Goal: Task Accomplishment & Management: Complete application form

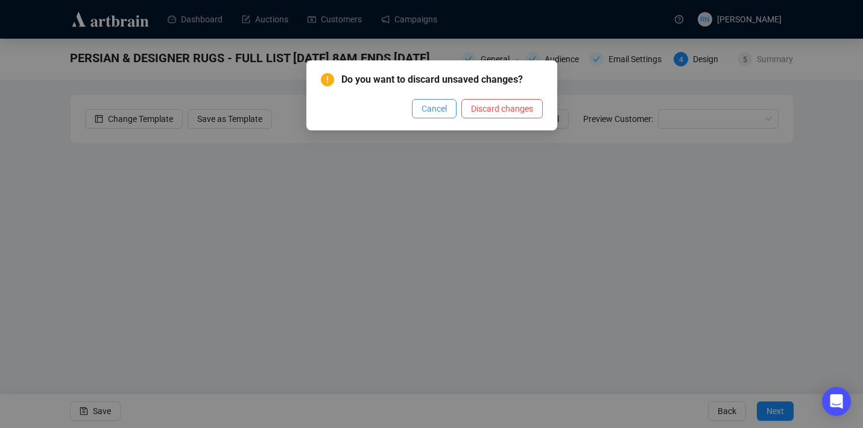
click at [422, 104] on span "Cancel" at bounding box center [434, 108] width 25 height 13
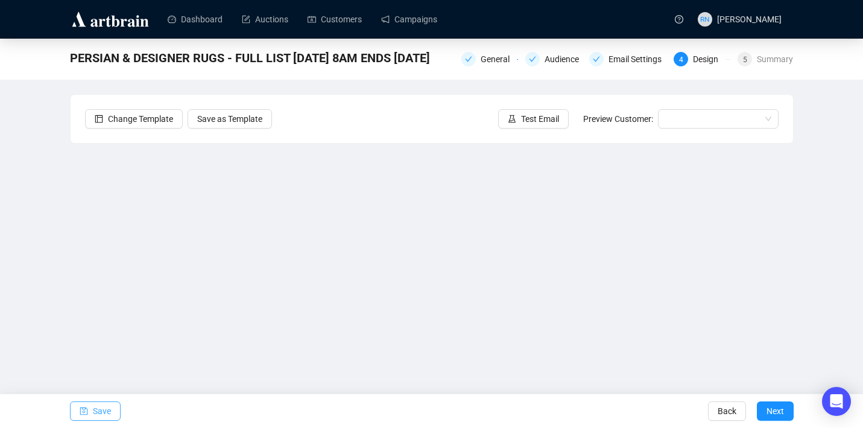
click at [110, 410] on span "Save" at bounding box center [102, 411] width 18 height 34
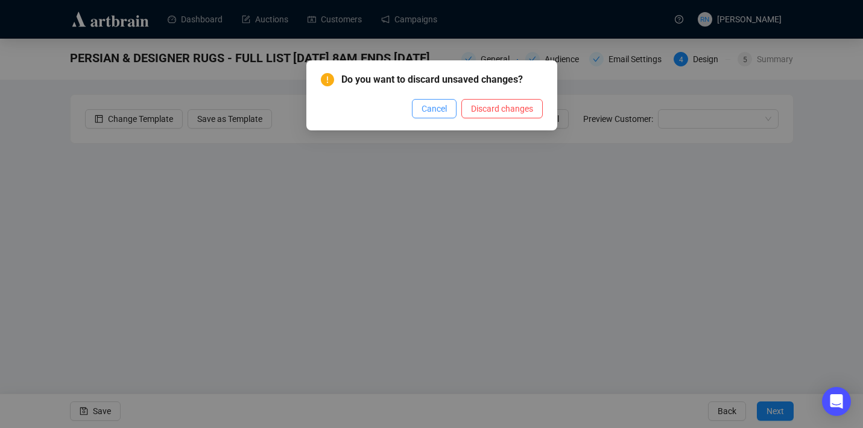
click at [430, 115] on span "Cancel" at bounding box center [434, 108] width 25 height 13
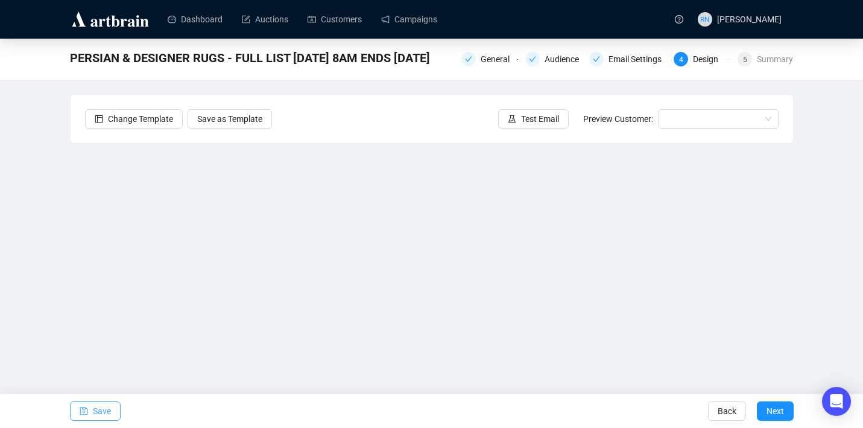
click at [96, 414] on span "Save" at bounding box center [102, 411] width 18 height 34
click at [107, 413] on span "Save" at bounding box center [102, 411] width 18 height 34
click at [90, 409] on button "Save" at bounding box center [95, 410] width 51 height 19
click at [98, 422] on span "Save" at bounding box center [102, 411] width 18 height 34
click at [89, 409] on button "Save" at bounding box center [95, 410] width 51 height 19
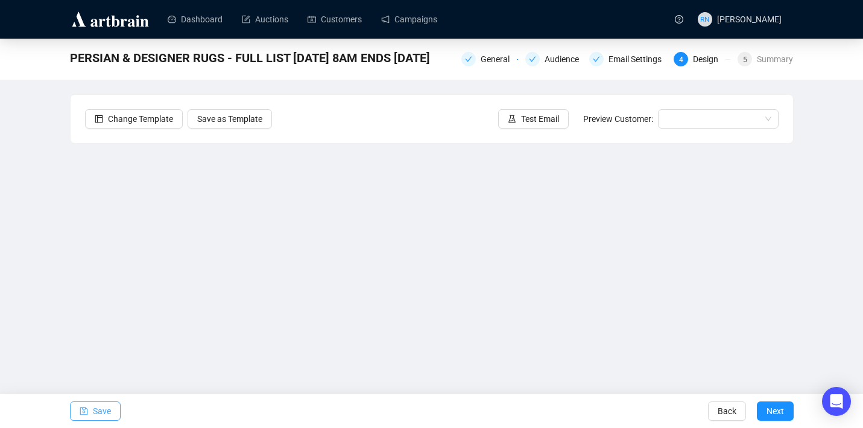
click at [107, 406] on span "Save" at bounding box center [102, 411] width 18 height 34
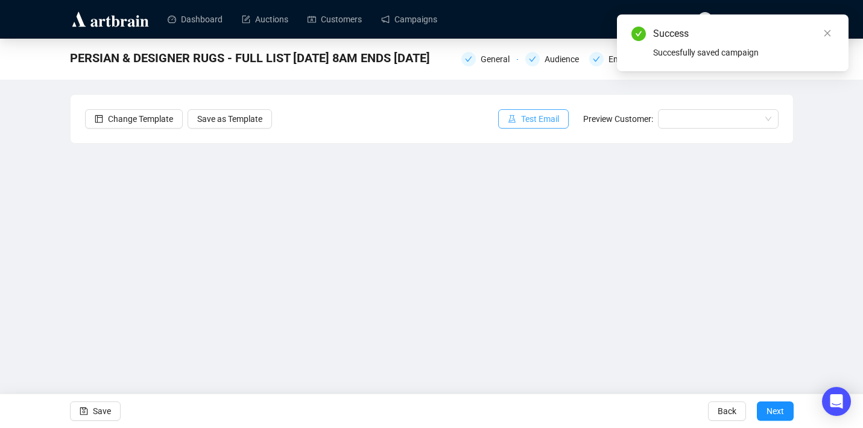
click at [521, 121] on span "Test Email" at bounding box center [540, 118] width 38 height 13
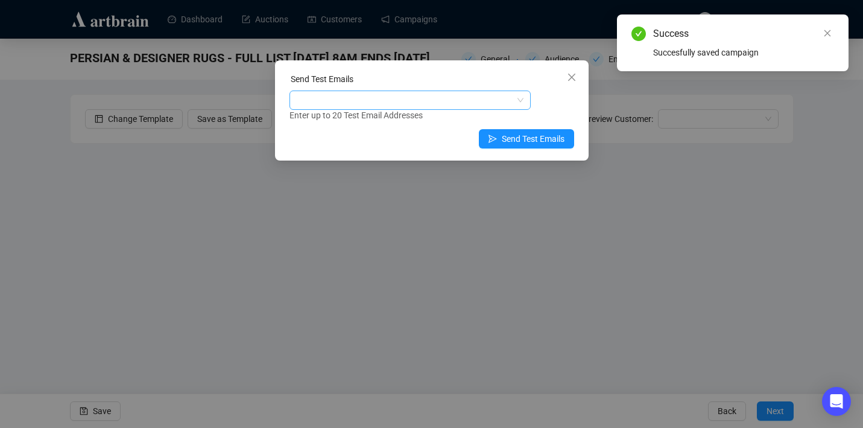
click at [362, 92] on div at bounding box center [404, 100] width 224 height 17
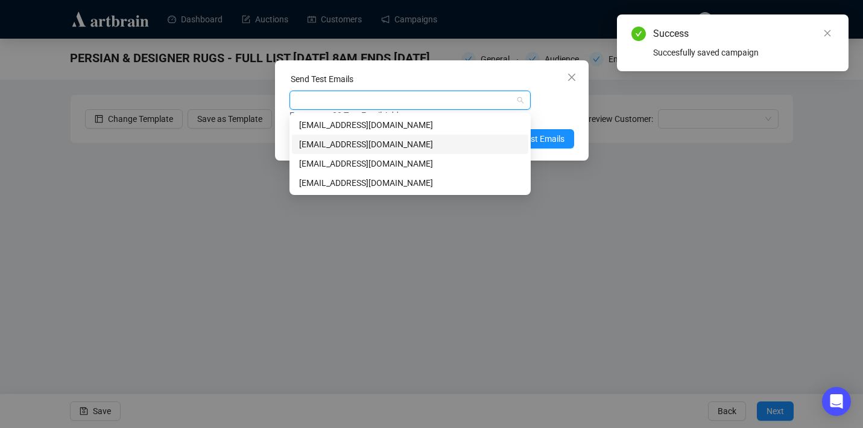
click at [362, 143] on div "art@ozbid.com.au" at bounding box center [410, 143] width 222 height 13
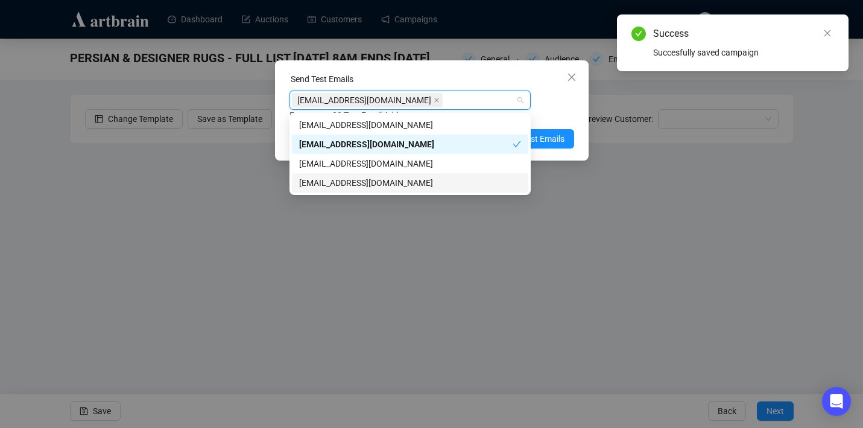
click at [353, 179] on div "reannonnavaratnam@gmail.com" at bounding box center [410, 182] width 222 height 13
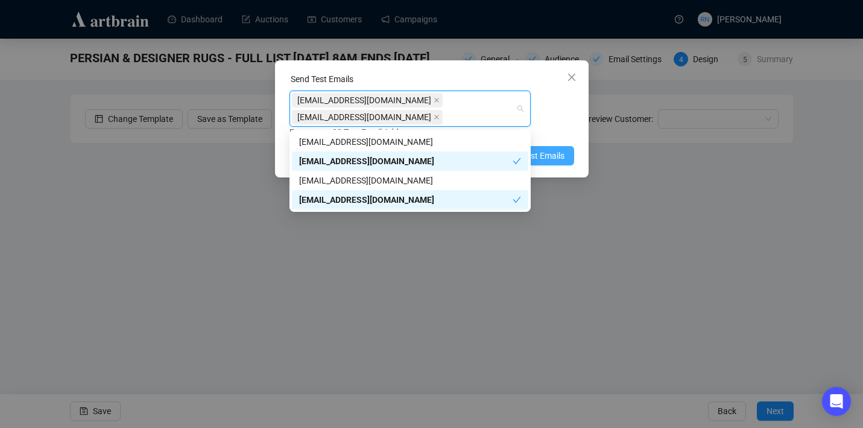
click at [555, 157] on span "Send Test Emails" at bounding box center [533, 155] width 63 height 13
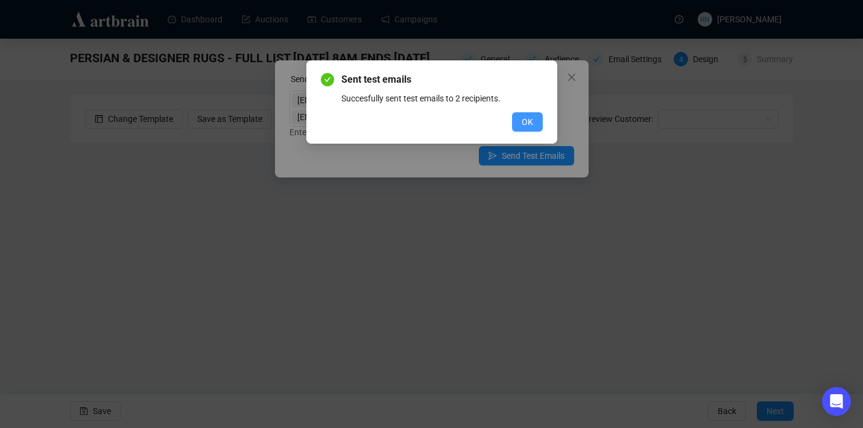
click at [531, 127] on span "OK" at bounding box center [527, 121] width 11 height 13
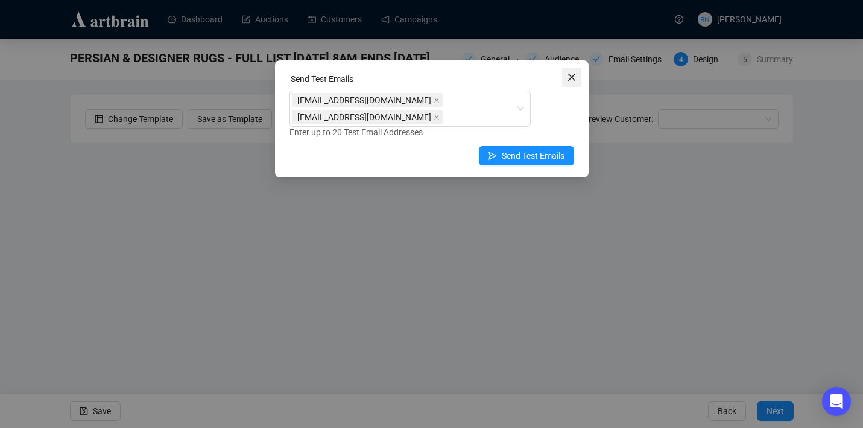
click at [574, 77] on icon "close" at bounding box center [572, 77] width 10 height 10
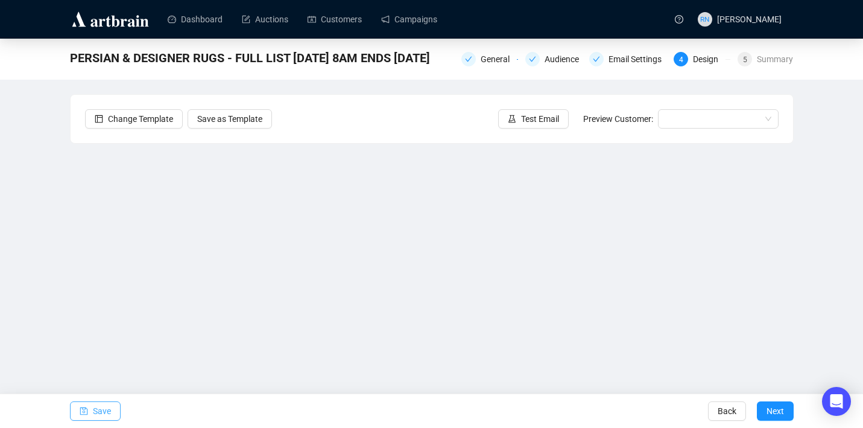
click at [113, 403] on button "Save" at bounding box center [95, 410] width 51 height 19
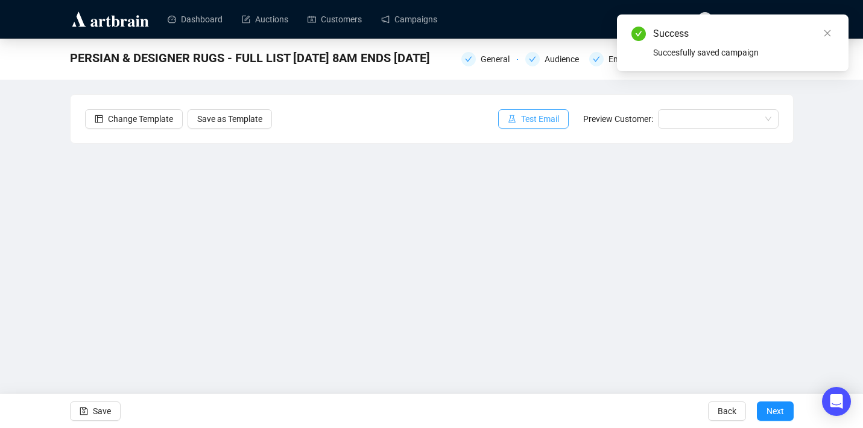
click at [531, 118] on span "Test Email" at bounding box center [540, 118] width 38 height 13
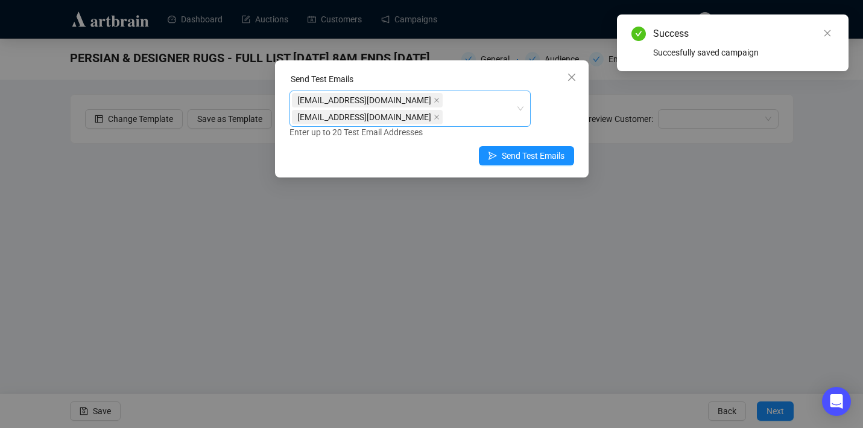
click at [474, 116] on div "art@ozbid.com.au reannonnavaratnam@gmail.com" at bounding box center [404, 109] width 224 height 34
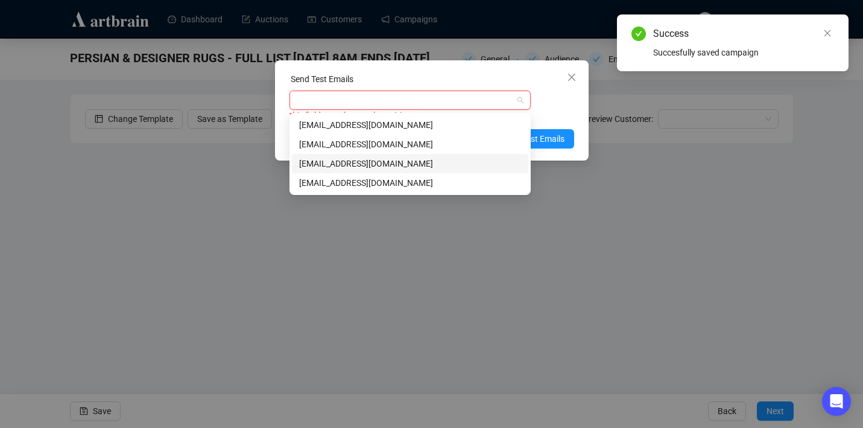
click at [420, 162] on div "info@ozbid.com.au" at bounding box center [410, 163] width 222 height 13
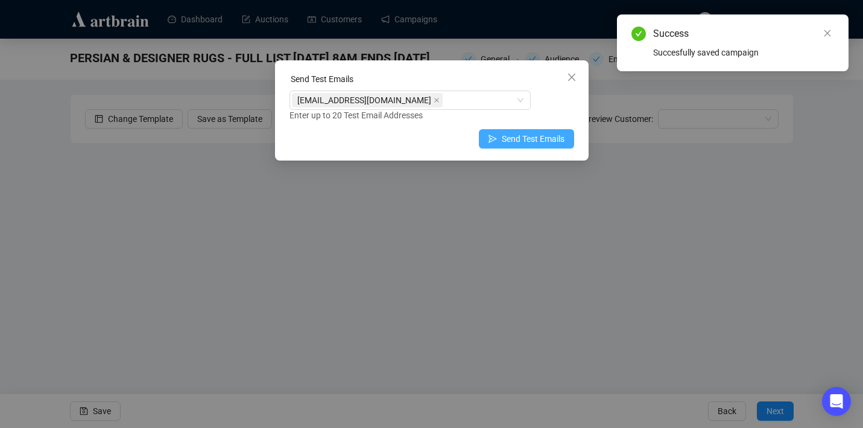
click at [554, 141] on span "Send Test Emails" at bounding box center [533, 138] width 63 height 13
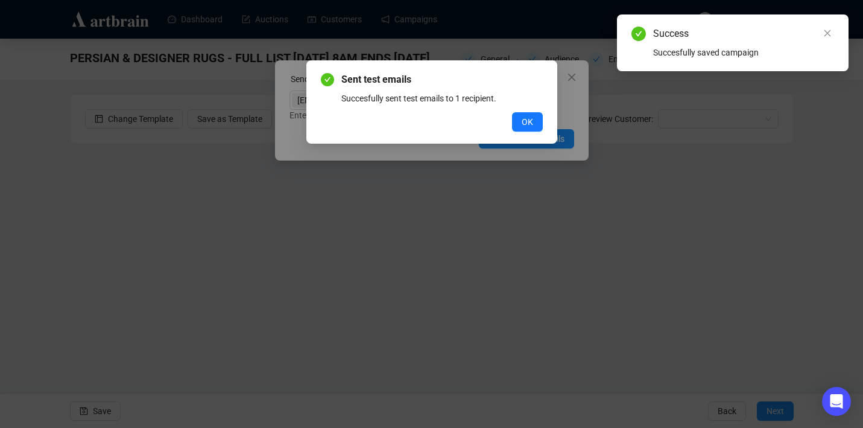
click at [505, 122] on div "OK" at bounding box center [432, 121] width 222 height 19
click at [523, 121] on span "OK" at bounding box center [527, 121] width 11 height 13
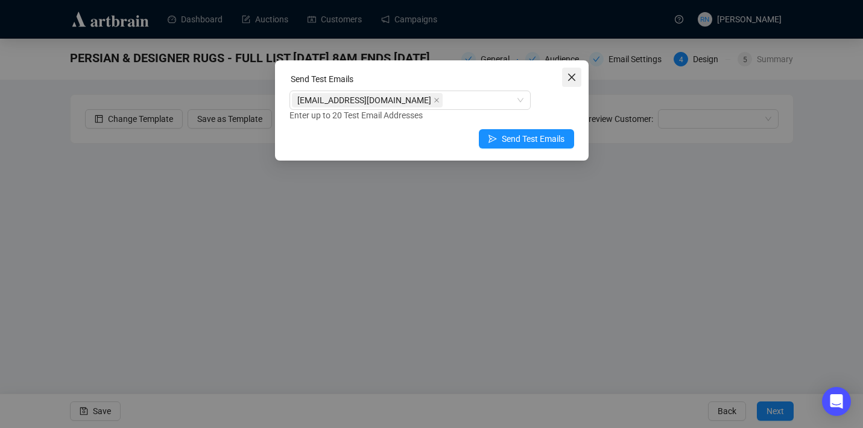
click at [573, 75] on icon "close" at bounding box center [572, 77] width 10 height 10
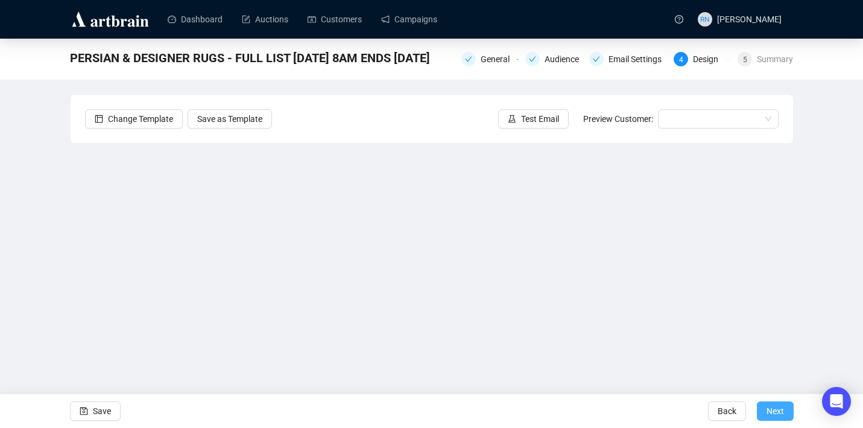
click at [779, 414] on span "Next" at bounding box center [774, 411] width 17 height 34
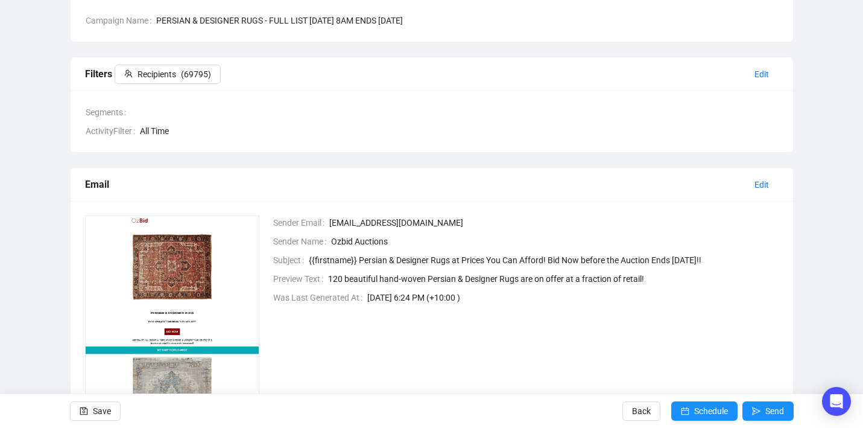
scroll to position [143, 0]
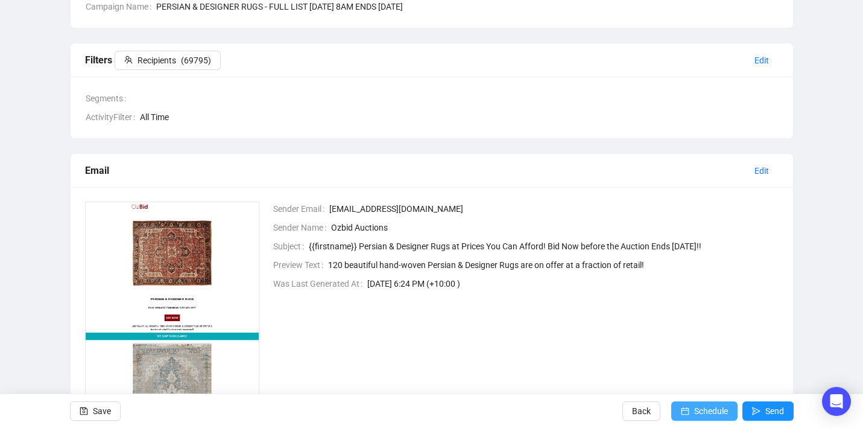
click at [703, 399] on span "Schedule" at bounding box center [711, 411] width 34 height 34
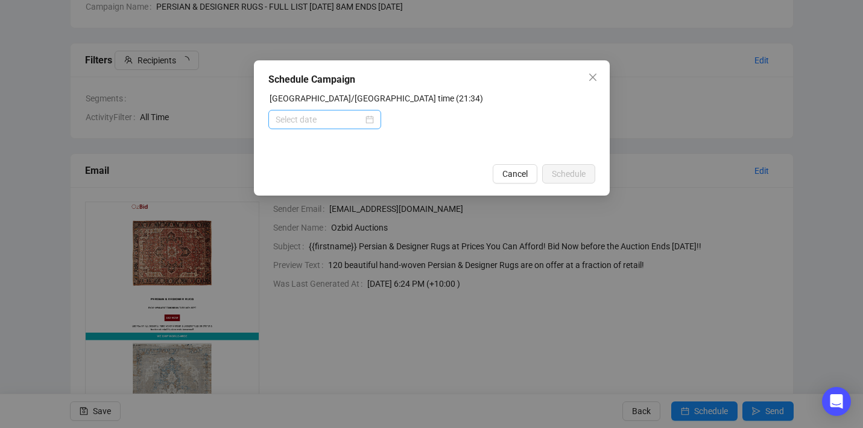
click at [370, 118] on div at bounding box center [325, 119] width 98 height 13
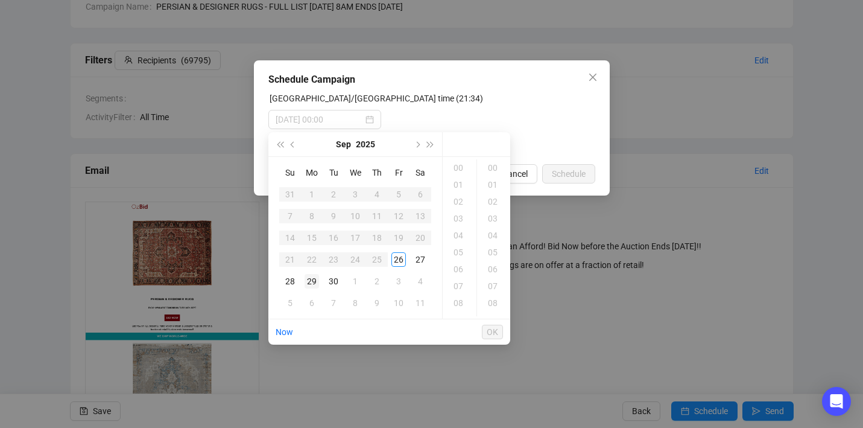
click at [312, 281] on div "29" at bounding box center [312, 281] width 14 height 14
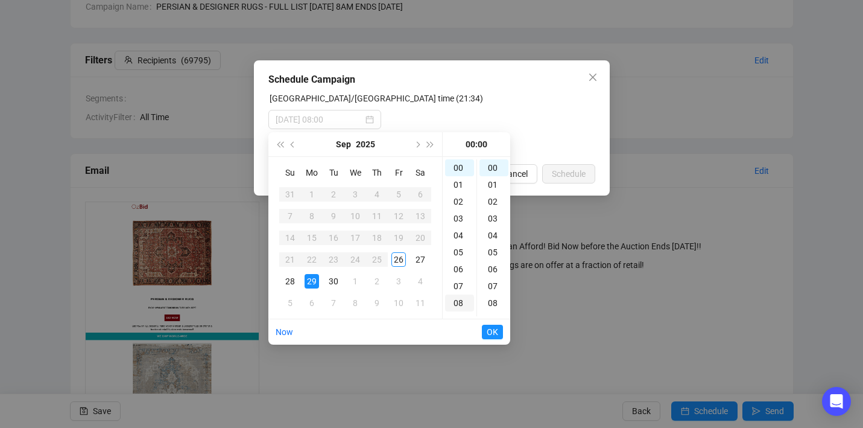
click at [457, 300] on div "08" at bounding box center [459, 302] width 29 height 17
type input "2025-09-29 08:00"
click at [496, 334] on span "OK" at bounding box center [492, 331] width 11 height 23
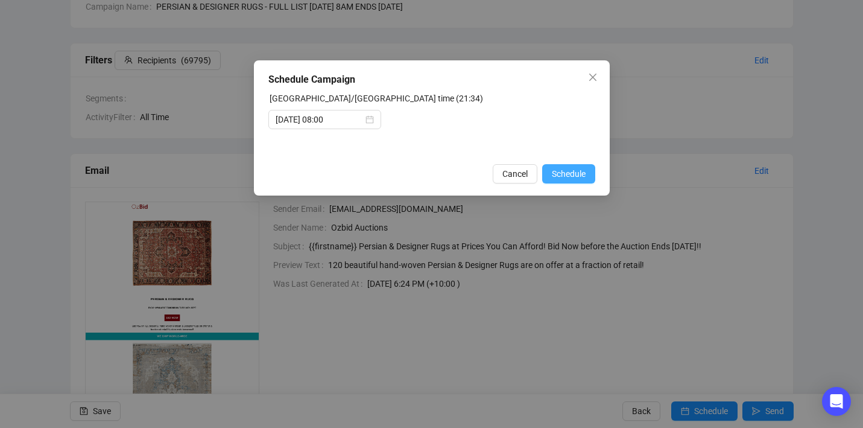
click at [576, 183] on button "Schedule" at bounding box center [568, 173] width 53 height 19
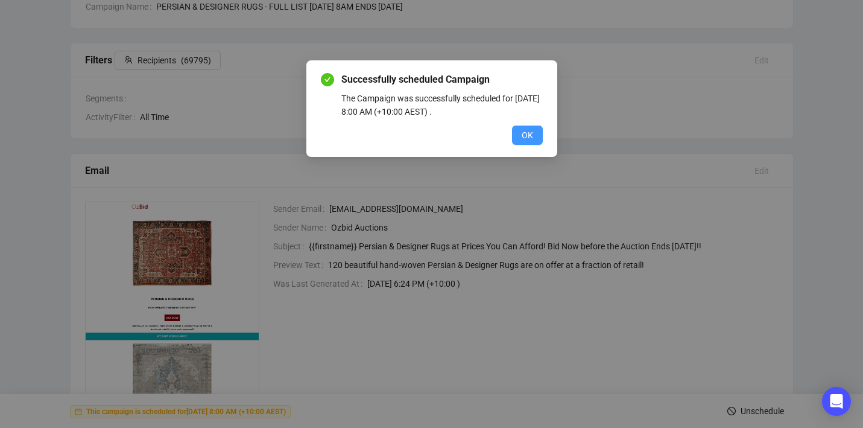
click at [520, 136] on button "OK" at bounding box center [527, 134] width 31 height 19
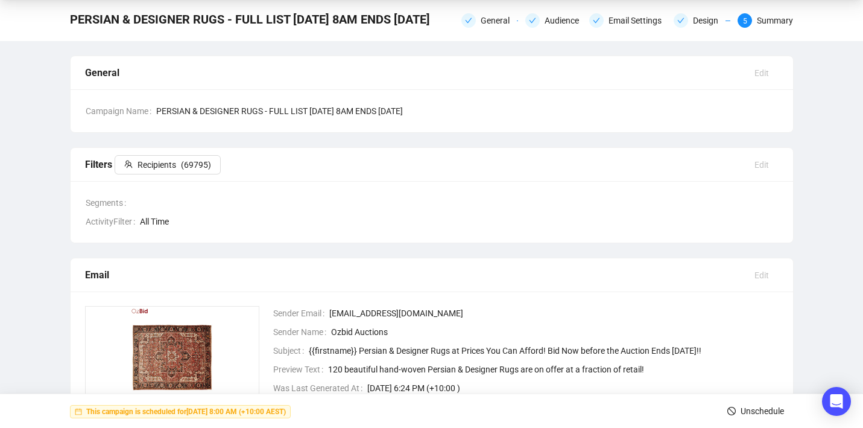
scroll to position [0, 0]
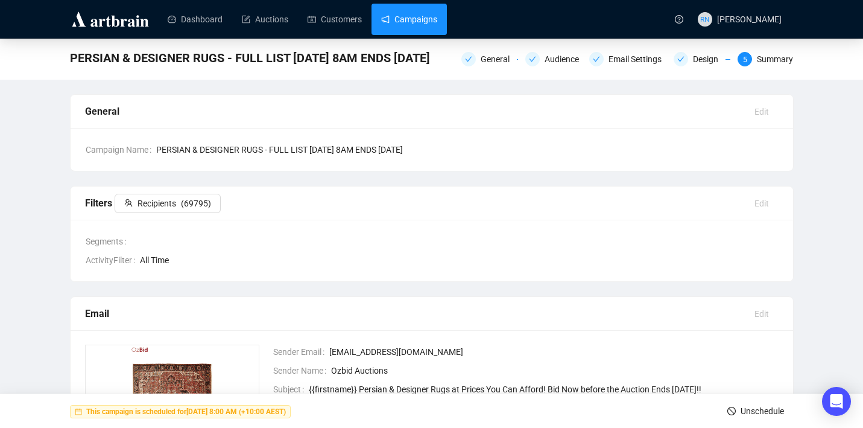
click at [412, 13] on link "Campaigns" at bounding box center [409, 19] width 56 height 31
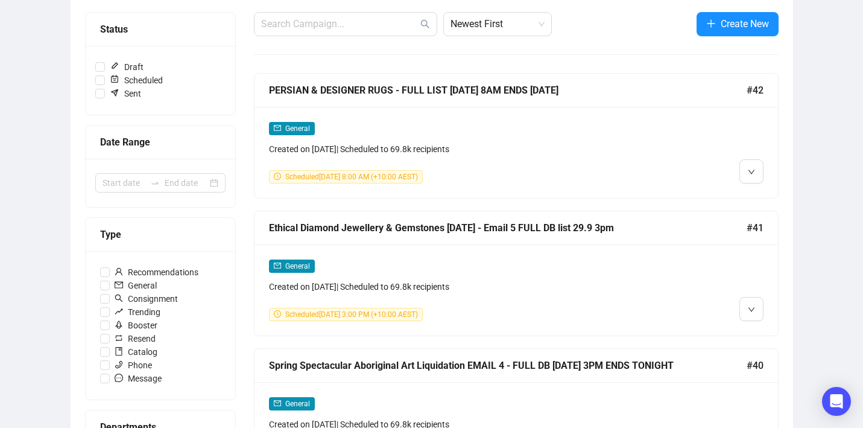
scroll to position [149, 0]
